Goal: Check status: Check status

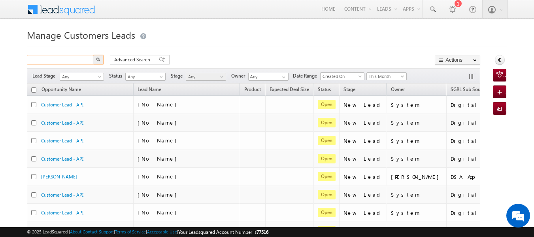
click at [74, 62] on input "text" at bounding box center [61, 59] width 68 height 9
paste input "6378586363"
type input "6378586363"
click at [93, 55] on button "button" at bounding box center [98, 59] width 10 height 9
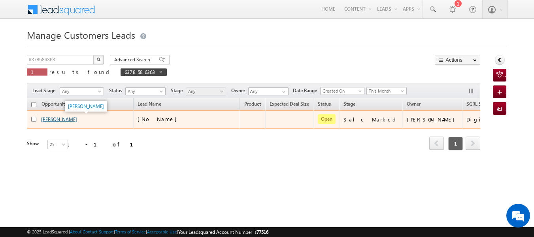
click at [52, 120] on link "[PERSON_NAME]" at bounding box center [59, 119] width 36 height 6
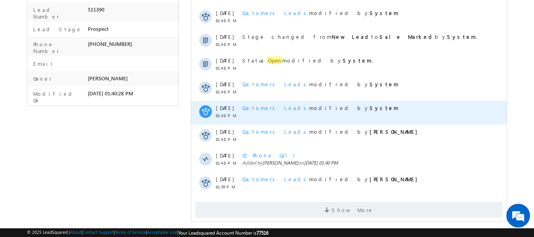
scroll to position [176, 0]
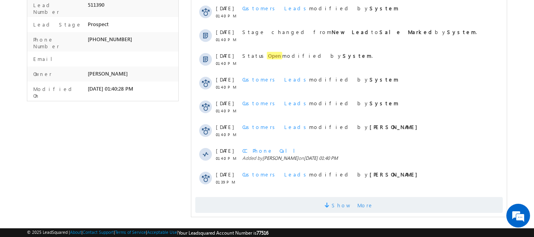
click at [349, 200] on span "Show More" at bounding box center [353, 205] width 42 height 16
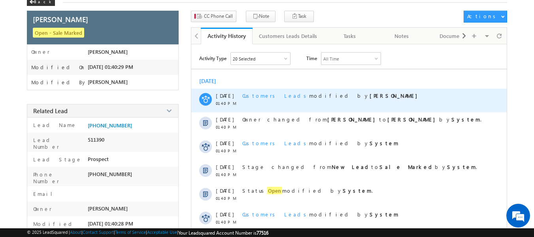
scroll to position [43, 0]
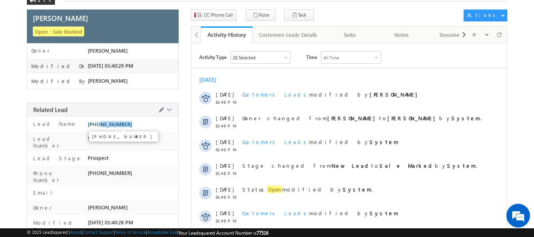
drag, startPoint x: 131, startPoint y: 124, endPoint x: 98, endPoint y: 125, distance: 33.6
click at [98, 125] on div "[PHONE_NUMBER]" at bounding box center [133, 125] width 91 height 11
copy span "6378586363"
